Goal: Task Accomplishment & Management: Complete application form

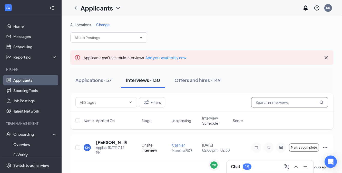
click at [267, 99] on input "text" at bounding box center [289, 102] width 77 height 10
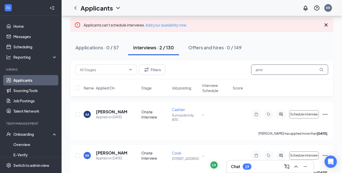
scroll to position [44, 0]
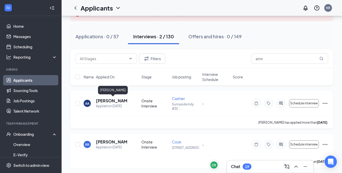
click at [108, 100] on h5 "[PERSON_NAME]" at bounding box center [112, 101] width 32 height 6
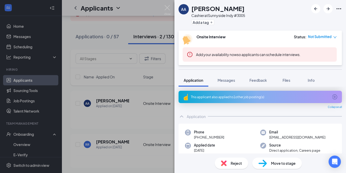
click at [266, 161] on div "Move to stage" at bounding box center [277, 162] width 50 height 11
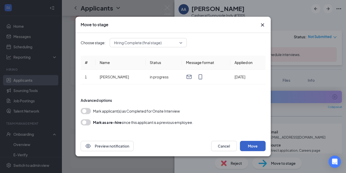
click at [253, 144] on button "Move" at bounding box center [253, 146] width 26 height 10
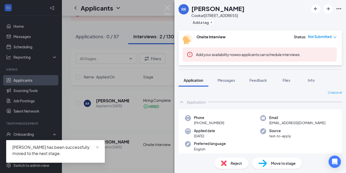
click at [162, 72] on div "RR [PERSON_NAME] at [GEOGRAPHIC_DATA] Add a tag Onsite Interview Status : Not S…" at bounding box center [173, 86] width 346 height 173
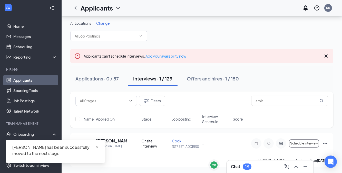
scroll to position [1, 0]
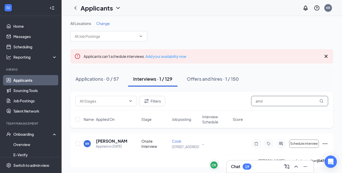
click at [269, 99] on input "amir" at bounding box center [289, 101] width 77 height 10
type input "a"
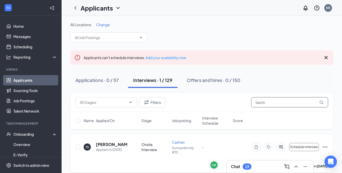
scroll to position [5, 0]
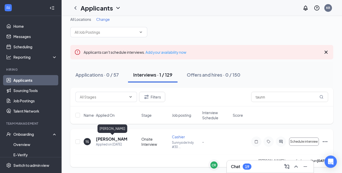
click at [117, 137] on h5 "[PERSON_NAME]" at bounding box center [112, 139] width 32 height 6
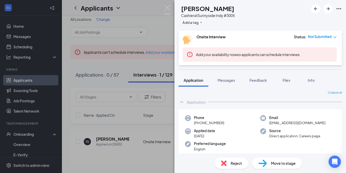
click at [267, 162] on div "Move to stage" at bounding box center [277, 162] width 50 height 11
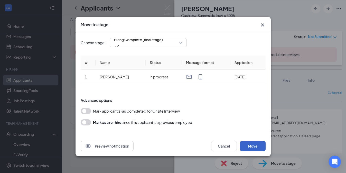
click at [255, 146] on button "Move" at bounding box center [253, 146] width 26 height 10
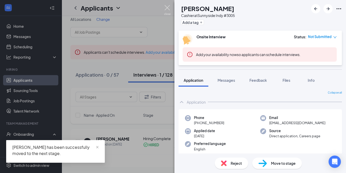
click at [168, 7] on img at bounding box center [167, 10] width 6 height 10
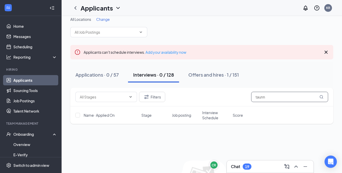
click at [267, 97] on input "taunn" at bounding box center [289, 97] width 77 height 10
type input "t"
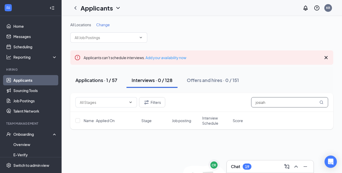
type input "josiah"
click at [111, 78] on div "Applications · 1 / 57" at bounding box center [96, 80] width 42 height 6
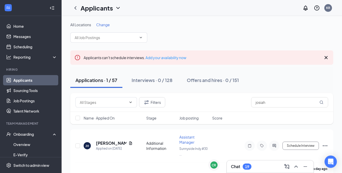
scroll to position [7, 0]
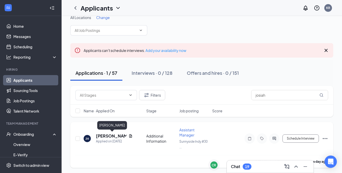
click at [103, 133] on h5 "[PERSON_NAME]" at bounding box center [111, 136] width 31 height 6
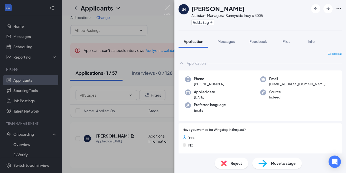
click at [273, 164] on span "Move to stage" at bounding box center [283, 163] width 25 height 6
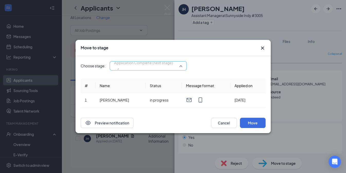
click at [161, 68] on div "Application Complete (next stage) 3223716 3223717 3223718 Application Additiona…" at bounding box center [148, 65] width 77 height 9
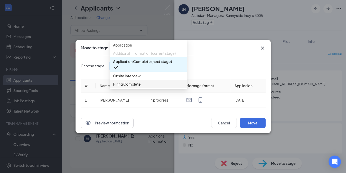
click at [140, 87] on span "Hiring Complete" at bounding box center [127, 84] width 28 height 6
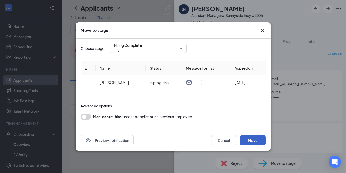
click at [256, 140] on button "Move" at bounding box center [253, 140] width 26 height 10
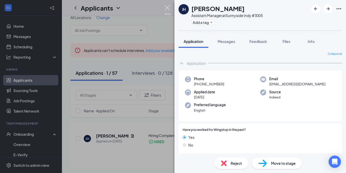
click at [169, 5] on img at bounding box center [167, 10] width 6 height 10
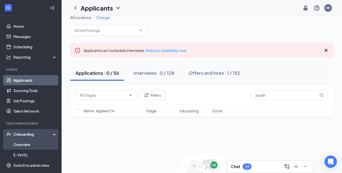
click at [20, 143] on link "Overview" at bounding box center [35, 144] width 44 height 10
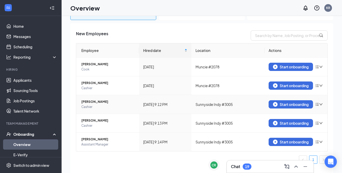
scroll to position [25, 0]
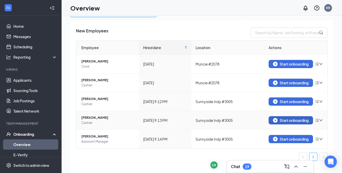
click at [273, 119] on img "button" at bounding box center [275, 120] width 5 height 5
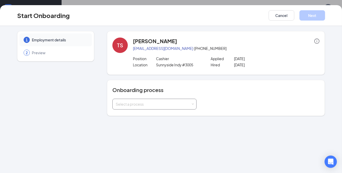
click at [178, 103] on div "Select a process" at bounding box center [153, 103] width 75 height 5
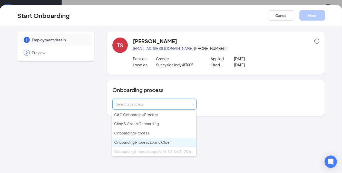
click at [150, 140] on span "Onboarding Process 18 and Older" at bounding box center [142, 142] width 57 height 5
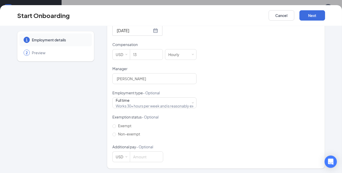
scroll to position [23, 0]
click at [318, 17] on button "Next" at bounding box center [313, 15] width 26 height 10
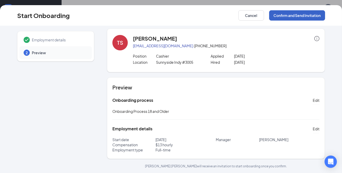
click at [294, 15] on button "Confirm and Send Invitation" at bounding box center [297, 15] width 56 height 10
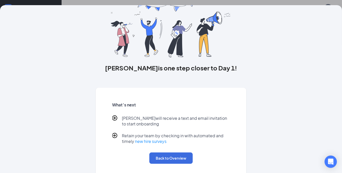
scroll to position [31, 0]
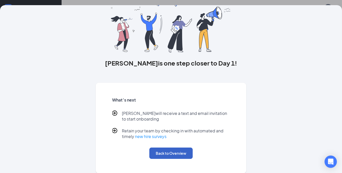
click at [155, 150] on button "Back to Overview" at bounding box center [170, 152] width 43 height 11
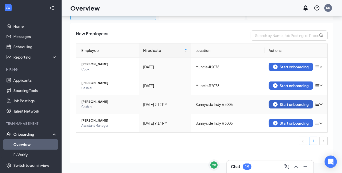
click at [276, 100] on button "Start onboarding" at bounding box center [291, 104] width 44 height 8
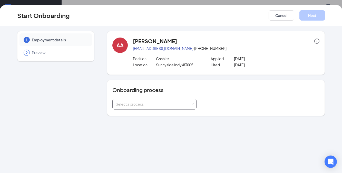
click at [185, 102] on div "Select a process" at bounding box center [153, 103] width 75 height 5
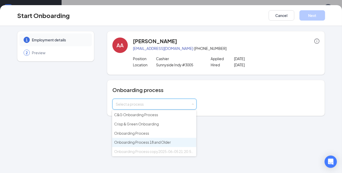
click at [137, 140] on span "Onboarding Process 18 and Older" at bounding box center [142, 142] width 57 height 5
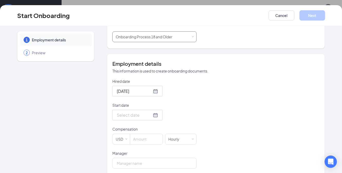
scroll to position [68, 0]
click at [149, 114] on div at bounding box center [137, 114] width 41 height 6
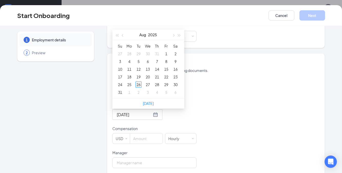
type input "[DATE]"
click at [136, 84] on div "26" at bounding box center [139, 84] width 6 height 6
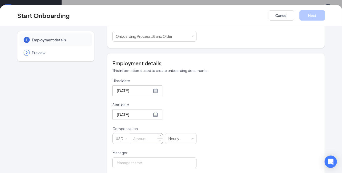
click at [139, 136] on input at bounding box center [146, 138] width 33 height 10
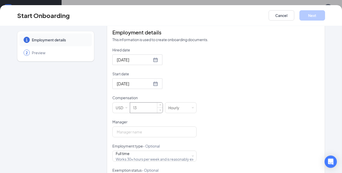
scroll to position [152, 0]
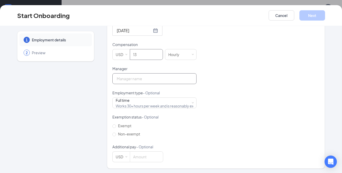
type input "13"
click at [170, 78] on input "Manager" at bounding box center [154, 78] width 84 height 11
type input "[PERSON_NAME]"
click at [209, 95] on div "Hired date [DATE] Start date [DATE] [DATE] Su Mo Tu We Th Fr Sa 27 28 29 30 31 …" at bounding box center [215, 78] width 207 height 168
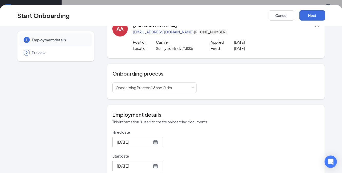
scroll to position [0, 0]
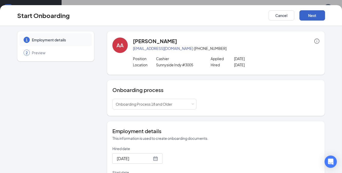
click at [305, 17] on button "Next" at bounding box center [313, 15] width 26 height 10
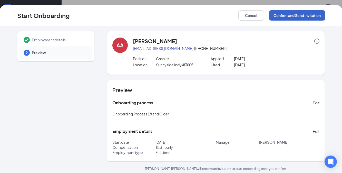
click at [305, 17] on button "Confirm and Send Invitation" at bounding box center [297, 15] width 56 height 10
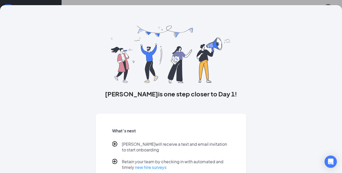
scroll to position [31, 0]
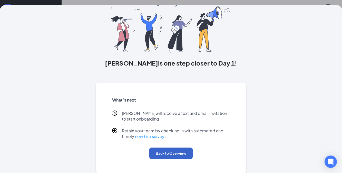
click at [159, 154] on button "Back to Overview" at bounding box center [170, 152] width 43 height 11
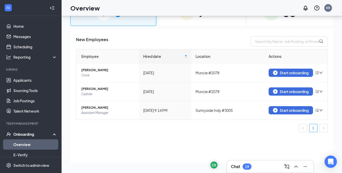
scroll to position [0, 0]
drag, startPoint x: 131, startPoint y: 133, endPoint x: 191, endPoint y: 120, distance: 61.8
click at [191, 120] on div "Employee Hired date Location Actions [PERSON_NAME] [DATE] Muncie #2078 Start on…" at bounding box center [202, 92] width 252 height 87
click at [281, 110] on div "Start onboarding" at bounding box center [291, 110] width 36 height 5
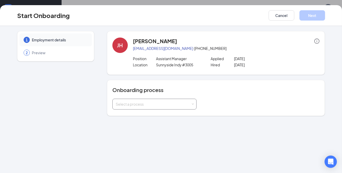
click at [191, 105] on div "Select a process" at bounding box center [155, 104] width 78 height 10
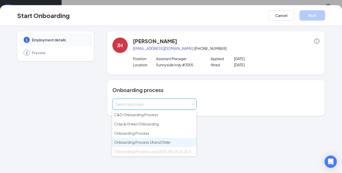
click at [159, 141] on span "Onboarding Process 18 and Older" at bounding box center [142, 142] width 57 height 5
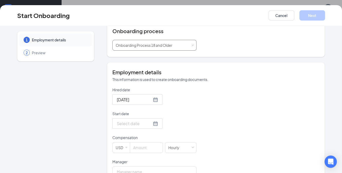
scroll to position [59, 0]
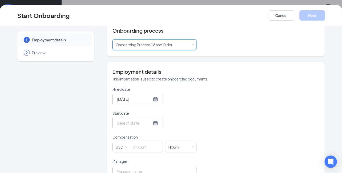
click at [150, 123] on div at bounding box center [137, 123] width 41 height 6
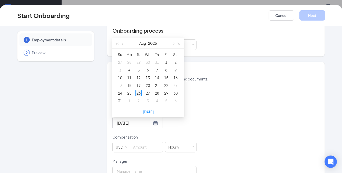
type input "[DATE]"
click at [137, 94] on div "26" at bounding box center [139, 93] width 6 height 6
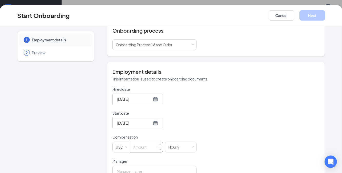
click at [139, 144] on input at bounding box center [146, 147] width 33 height 10
type input "14.75"
click at [173, 127] on div "[DATE]" at bounding box center [154, 123] width 84 height 11
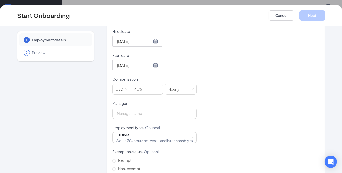
scroll to position [127, 0]
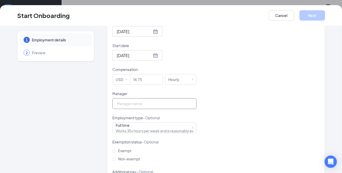
click at [169, 101] on input "Manager" at bounding box center [154, 103] width 84 height 11
type input "[PERSON_NAME]"
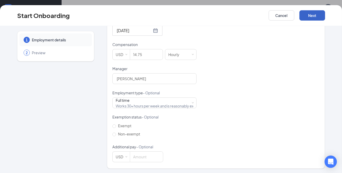
click at [313, 17] on button "Next" at bounding box center [313, 15] width 26 height 10
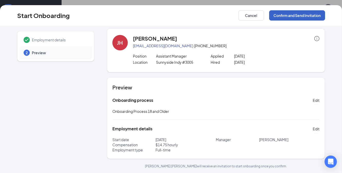
click at [285, 16] on button "Confirm and Send Invitation" at bounding box center [297, 15] width 56 height 10
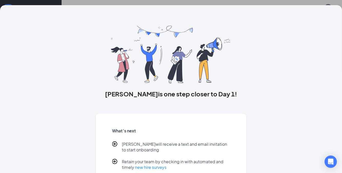
scroll to position [31, 0]
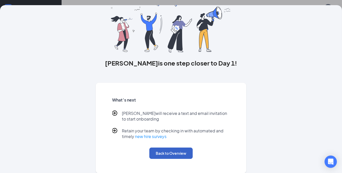
click at [169, 155] on button "Back to Overview" at bounding box center [170, 152] width 43 height 11
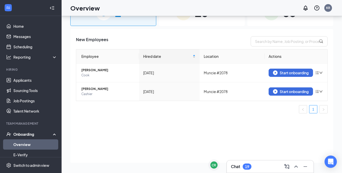
scroll to position [0, 0]
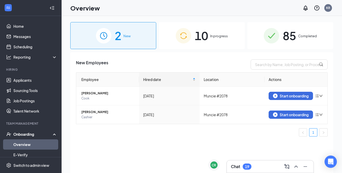
click at [196, 37] on span "10" at bounding box center [201, 36] width 13 height 18
